Goal: Task Accomplishment & Management: Manage account settings

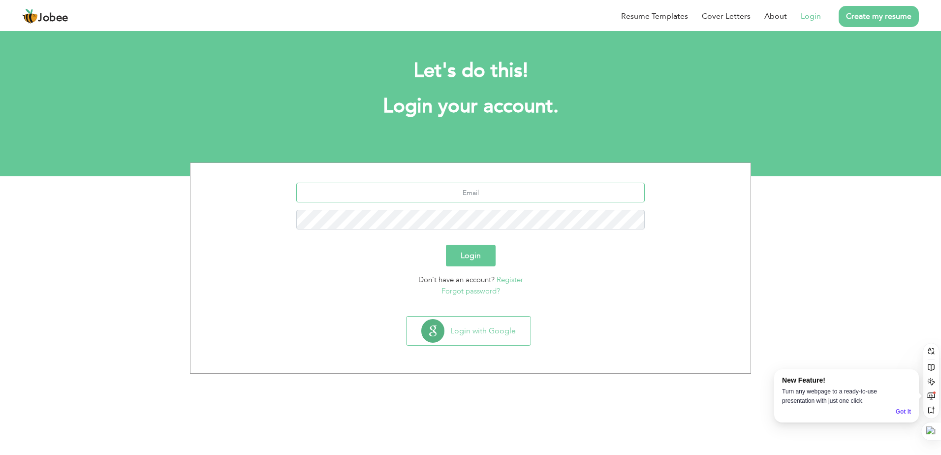
click at [446, 194] on input "text" at bounding box center [470, 193] width 349 height 20
type input "[EMAIL_ADDRESS][DOMAIN_NAME]"
click at [446, 245] on button "Login" at bounding box center [471, 256] width 50 height 22
